Goal: Use online tool/utility: Utilize a website feature to perform a specific function

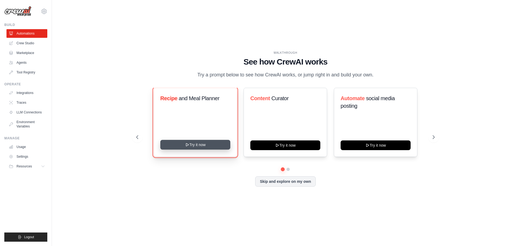
click at [203, 149] on button "Try it now" at bounding box center [195, 145] width 70 height 10
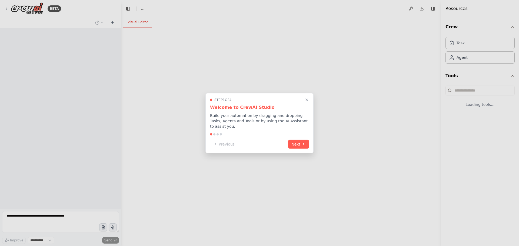
select select "****"
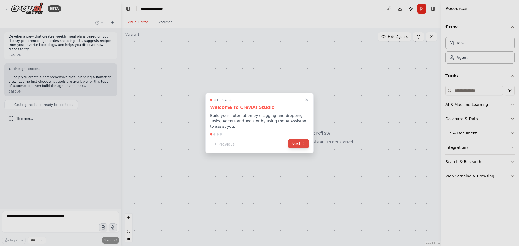
click at [300, 139] on button "Next" at bounding box center [298, 143] width 21 height 9
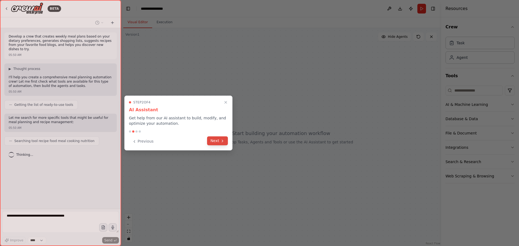
click at [219, 143] on button "Next" at bounding box center [217, 140] width 21 height 9
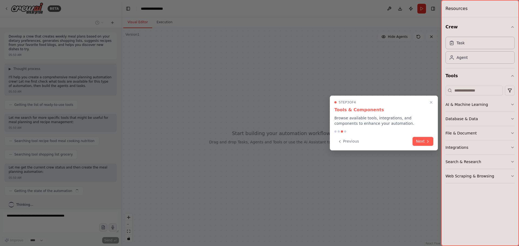
scroll to position [1, 0]
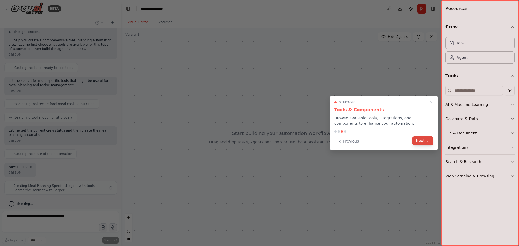
click at [421, 139] on button "Next" at bounding box center [422, 140] width 21 height 9
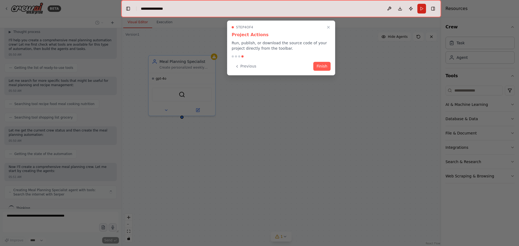
scroll to position [41, 0]
click at [323, 68] on button "Finish" at bounding box center [321, 65] width 17 height 9
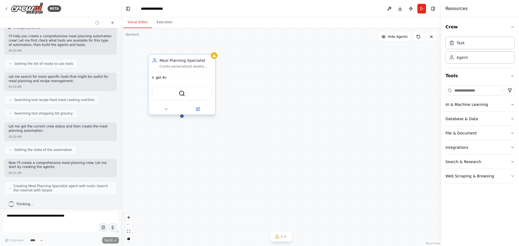
click at [170, 92] on div "SerperDevTool" at bounding box center [182, 93] width 60 height 14
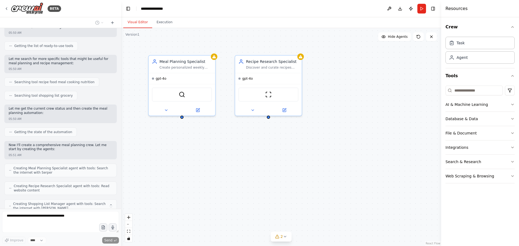
scroll to position [77, 0]
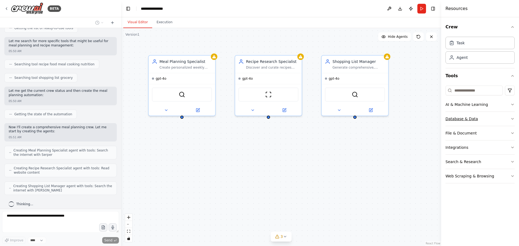
click at [511, 118] on icon "button" at bounding box center [512, 118] width 2 height 1
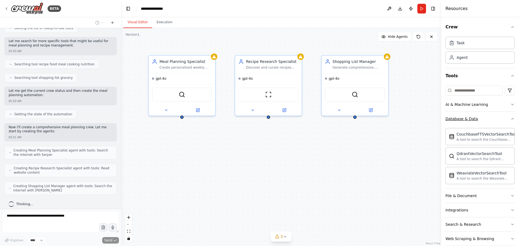
scroll to position [95, 0]
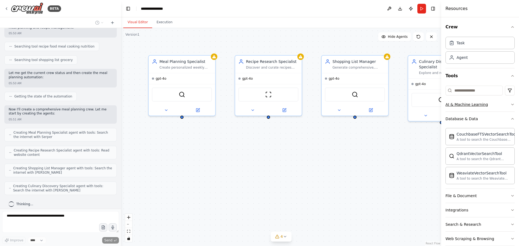
click at [511, 104] on icon "button" at bounding box center [512, 104] width 2 height 1
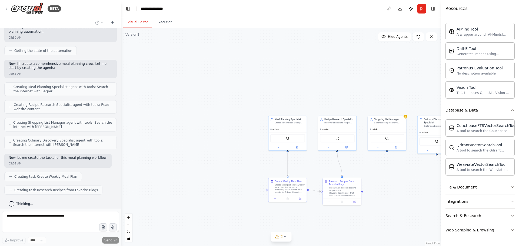
scroll to position [154, 0]
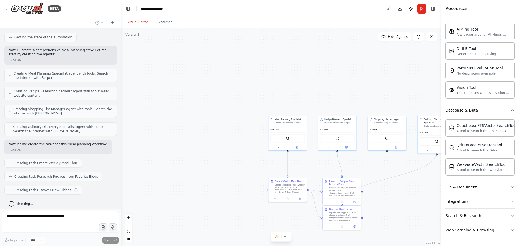
click at [485, 227] on button "Web Scraping & Browsing" at bounding box center [479, 230] width 69 height 14
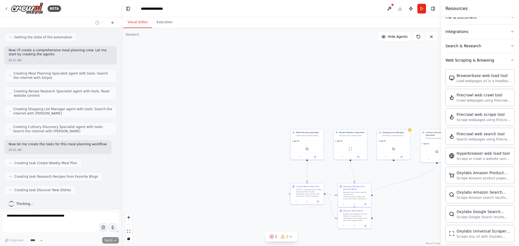
scroll to position [167, 0]
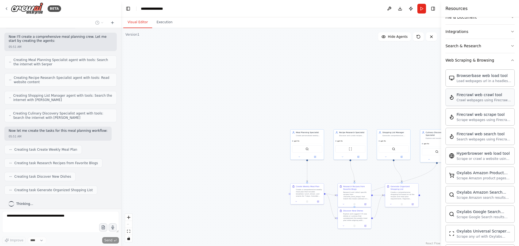
click at [480, 98] on div "Crawl webpages using Firecrawl and return the contents" at bounding box center [483, 100] width 55 height 4
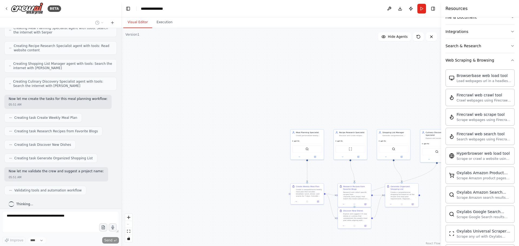
scroll to position [213, 0]
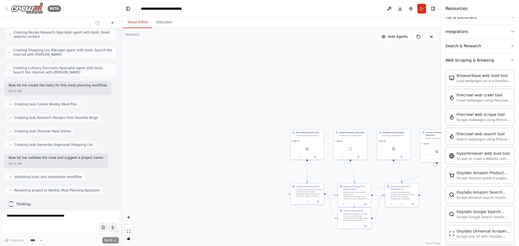
click at [6, 8] on icon at bounding box center [6, 8] width 4 height 4
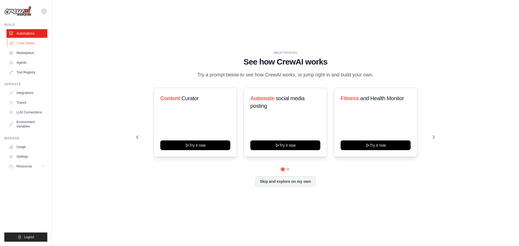
click at [28, 42] on link "Crew Studio" at bounding box center [27, 43] width 41 height 9
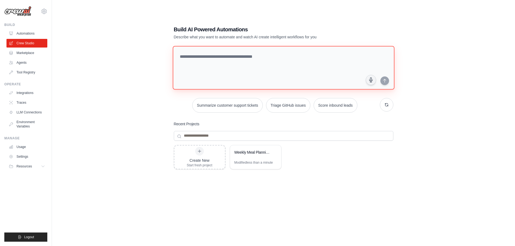
click at [251, 66] on textarea at bounding box center [283, 68] width 222 height 44
type textarea "**********"
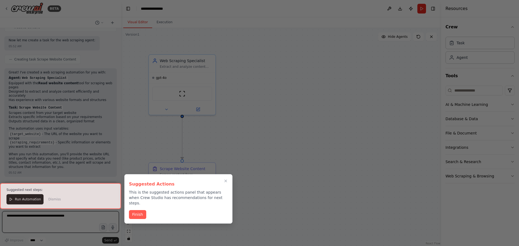
scroll to position [135, 0]
click at [133, 210] on button "Finish" at bounding box center [137, 214] width 17 height 9
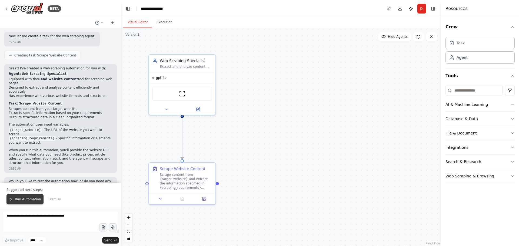
click at [13, 199] on button "Run Automation" at bounding box center [24, 199] width 37 height 10
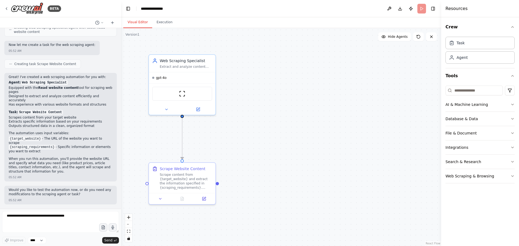
scroll to position [109, 0]
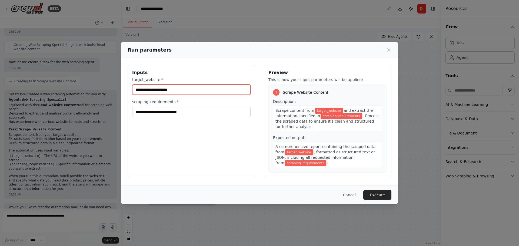
click at [192, 86] on input "target_website *" at bounding box center [191, 90] width 118 height 10
paste input "**********"
type input "**********"
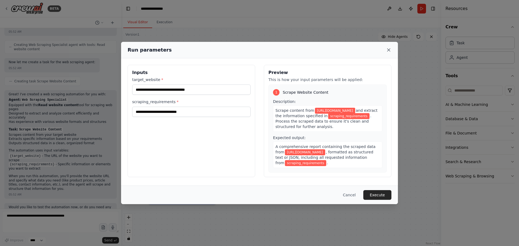
click at [386, 50] on icon at bounding box center [388, 49] width 5 height 5
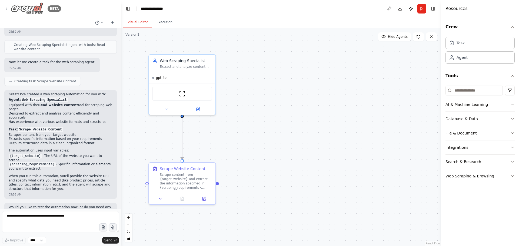
click at [7, 10] on icon at bounding box center [6, 8] width 4 height 4
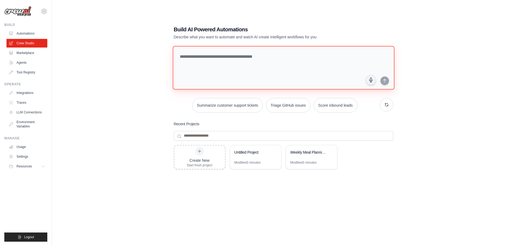
click at [234, 64] on textarea at bounding box center [283, 68] width 222 height 44
type textarea "**********"
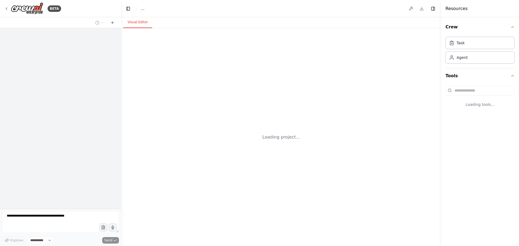
select select "****"
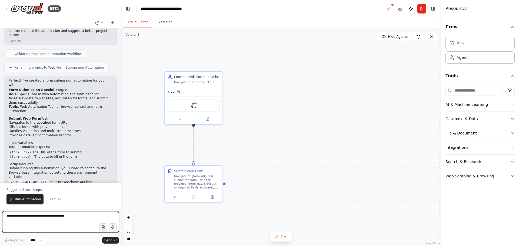
scroll to position [241, 0]
